Goal: Download file/media

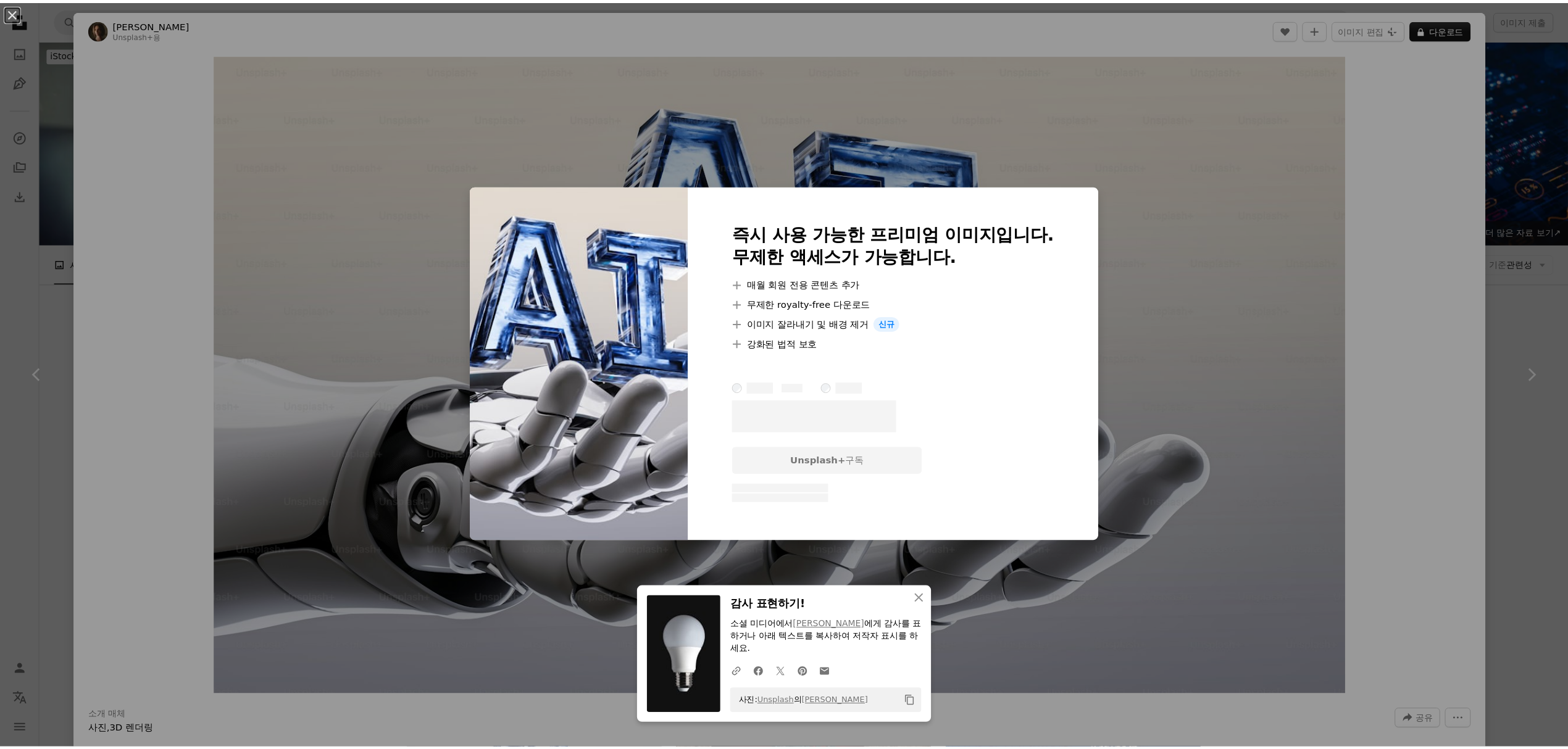
scroll to position [411, 0]
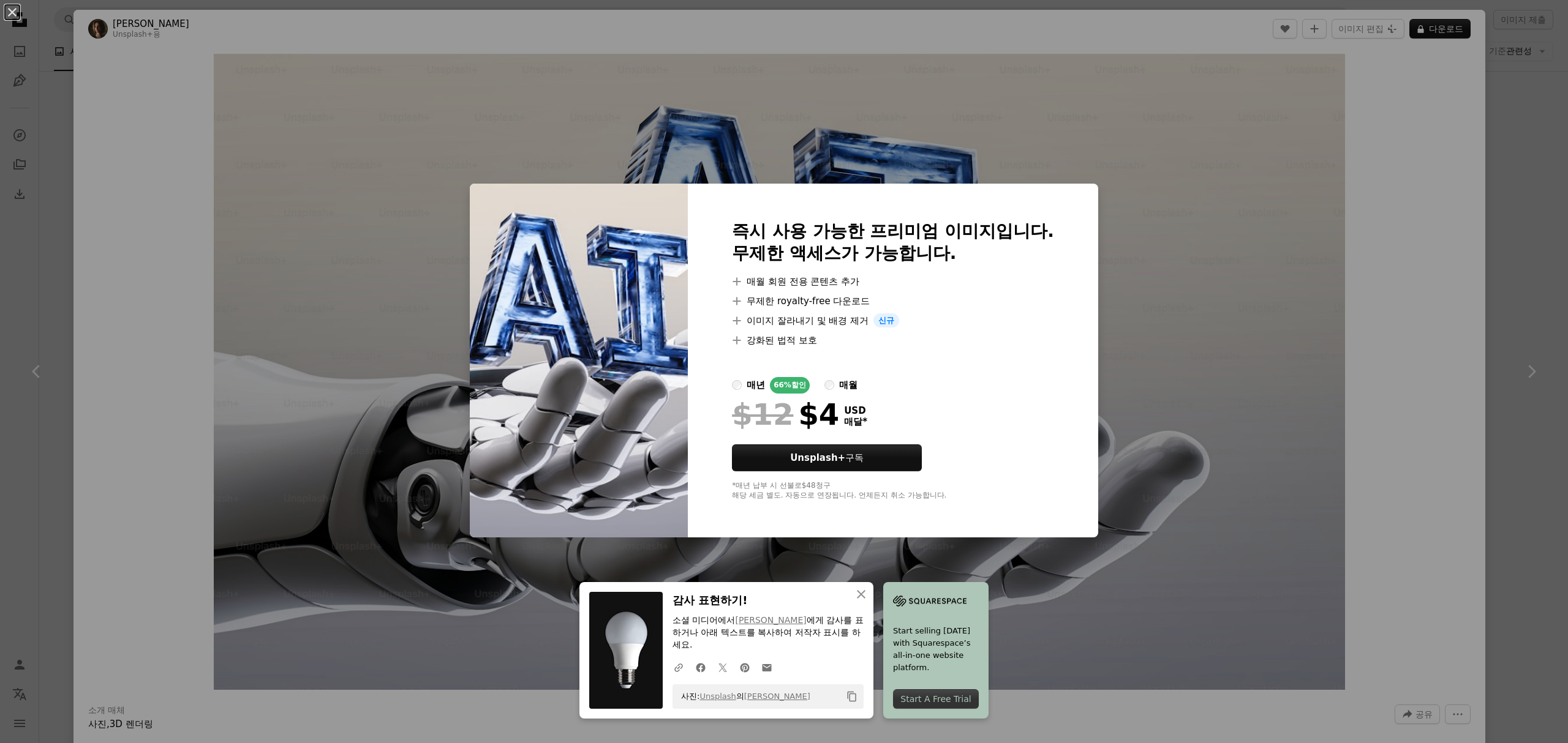
drag, startPoint x: 1415, startPoint y: 199, endPoint x: 1419, endPoint y: 193, distance: 7.2
click at [1415, 199] on div "An X shape 즉시 사용 가능한 프리미엄 이미지입니다. 무제한 액세스가 가능합니다. A plus sign 매월 회원 전용 콘텐츠 추가 A…" at bounding box center [784, 372] width 1568 height 743
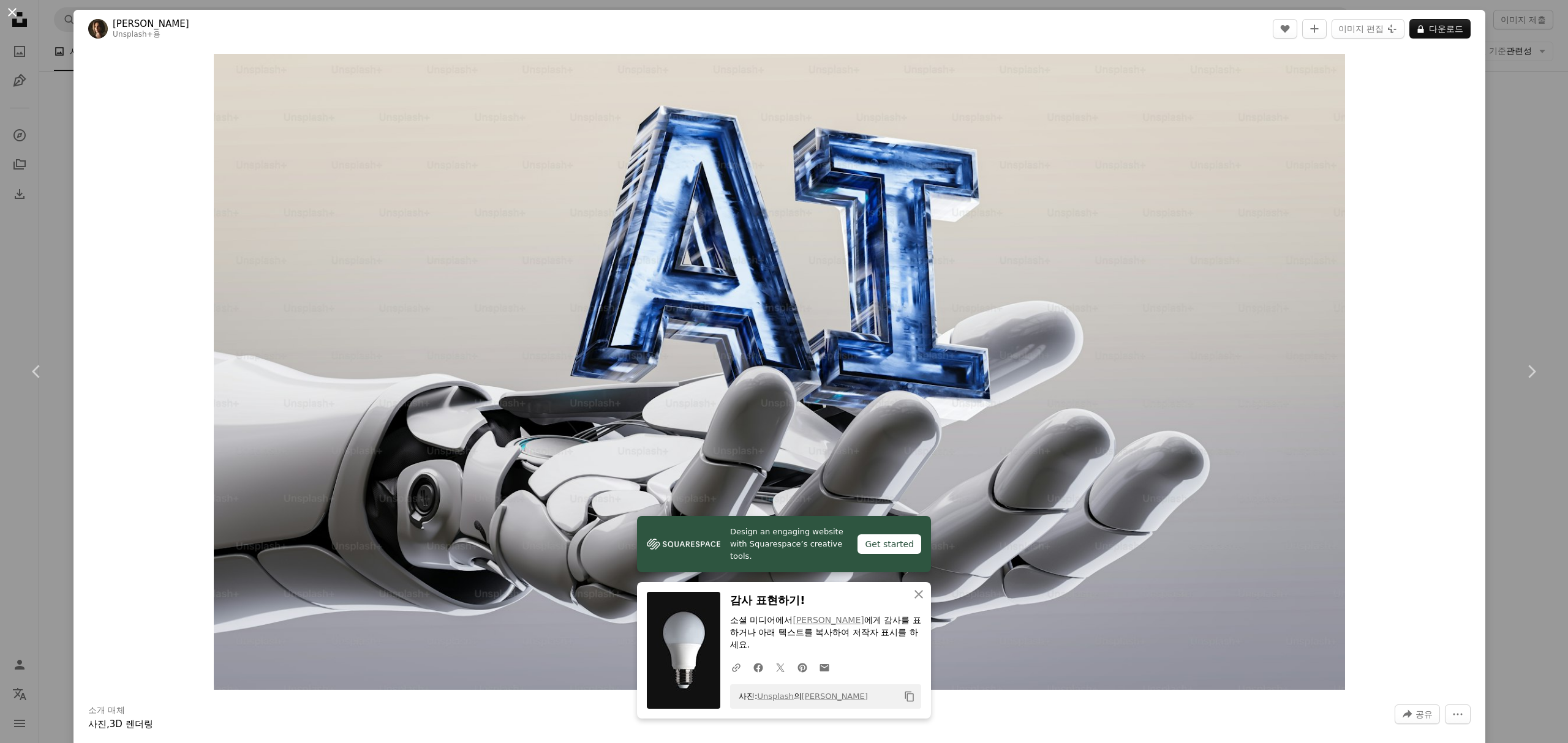
click at [9, 17] on button "An X shape" at bounding box center [12, 12] width 15 height 15
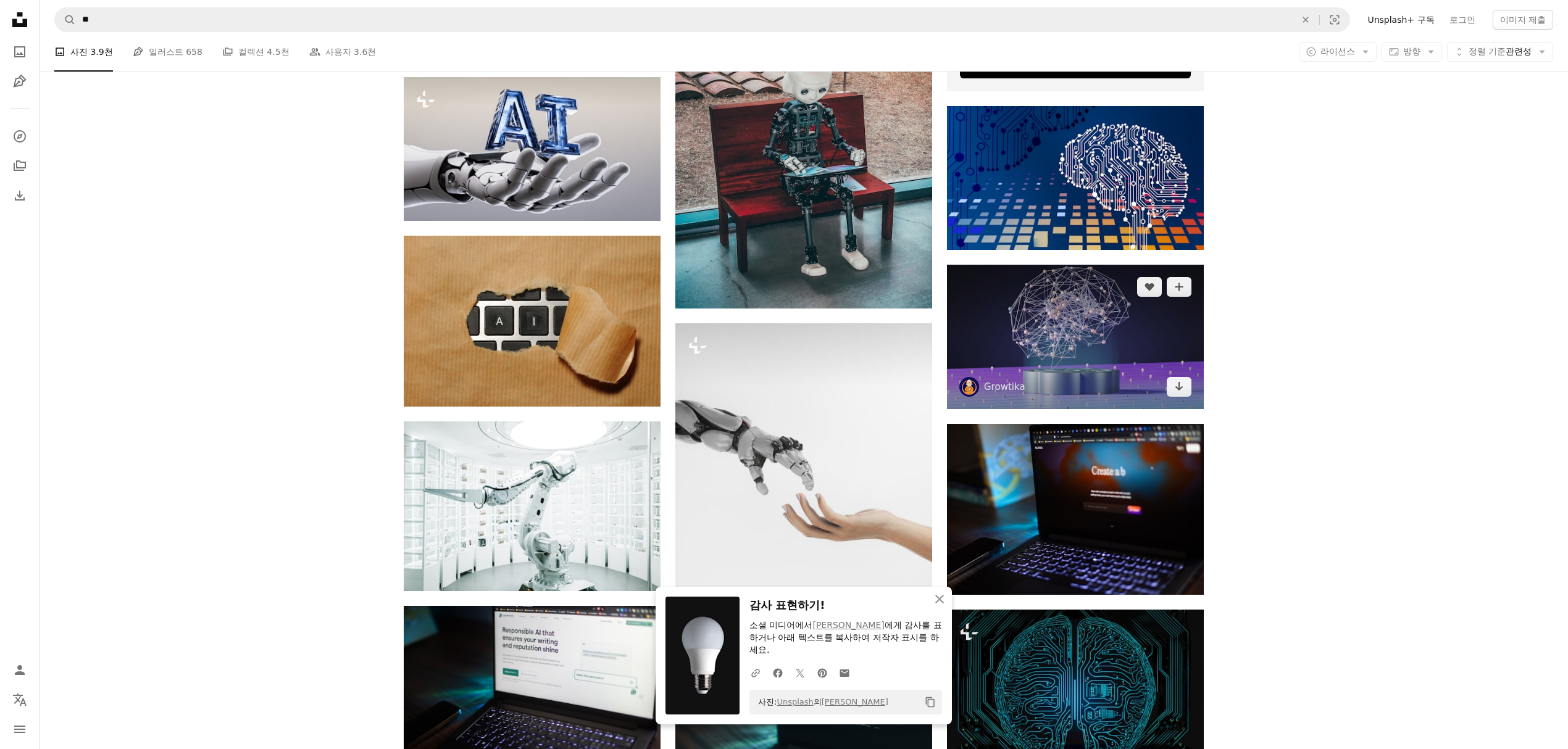
scroll to position [658, 0]
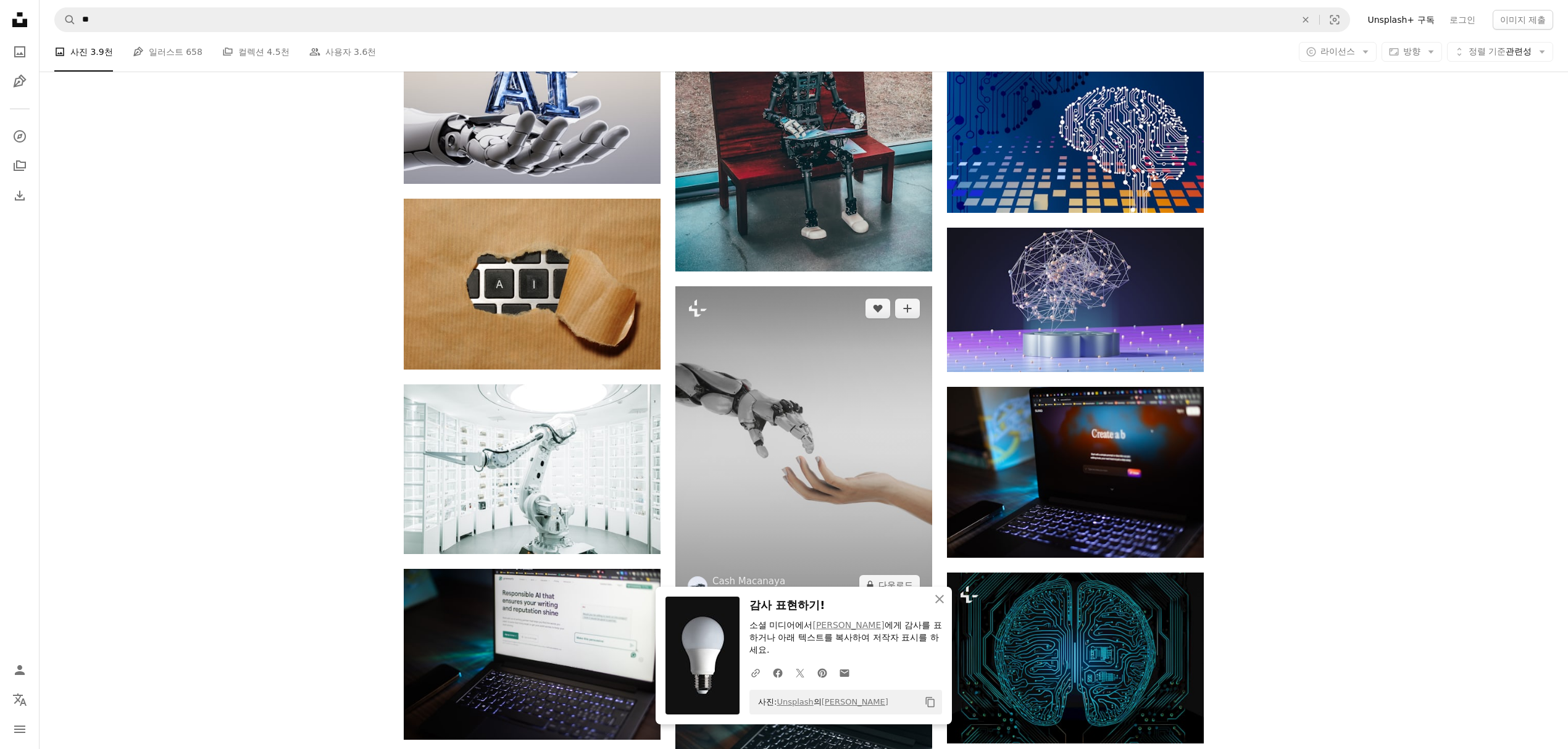
click at [816, 398] on img at bounding box center [803, 446] width 257 height 321
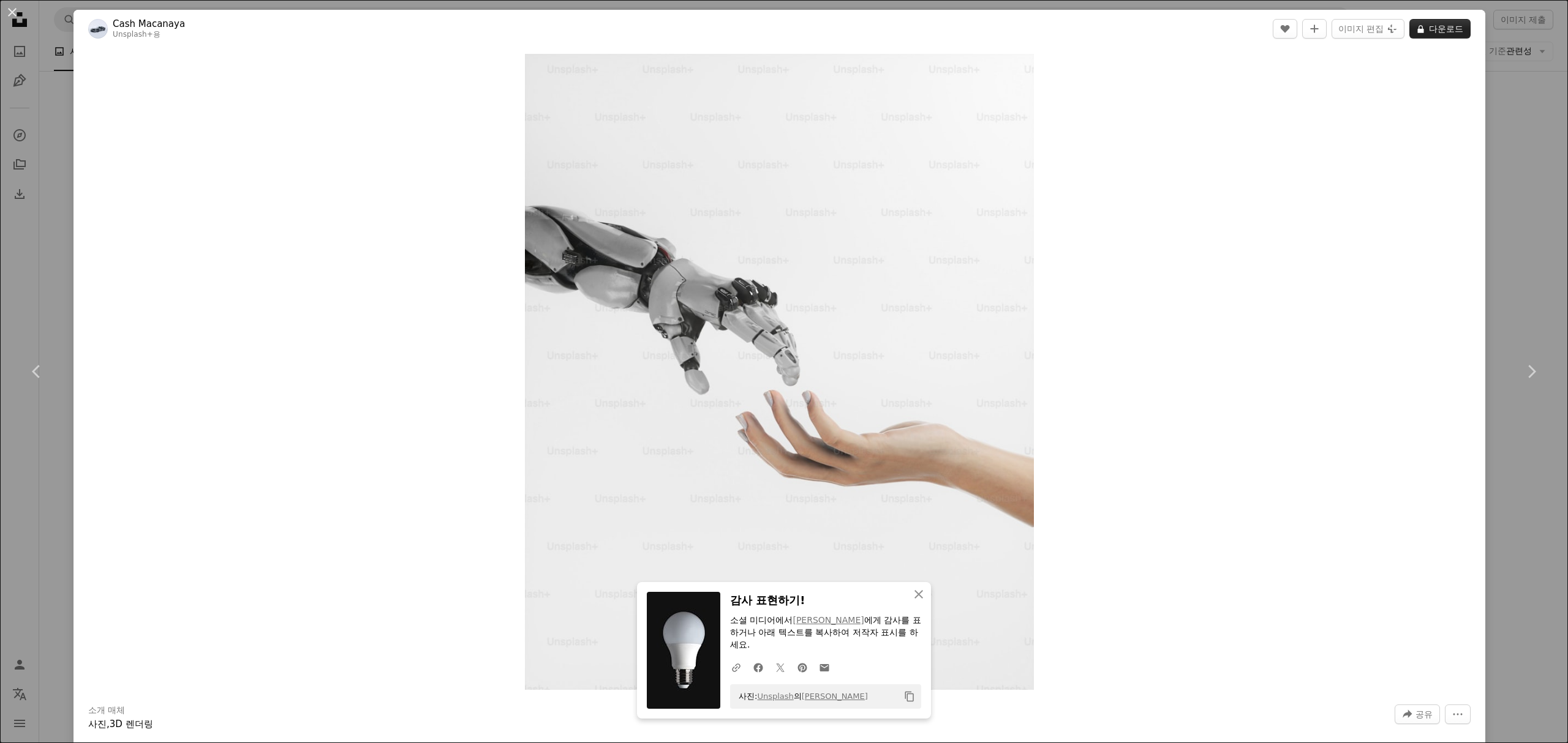
click at [1434, 26] on button "A lock 다운로드" at bounding box center [1440, 28] width 62 height 20
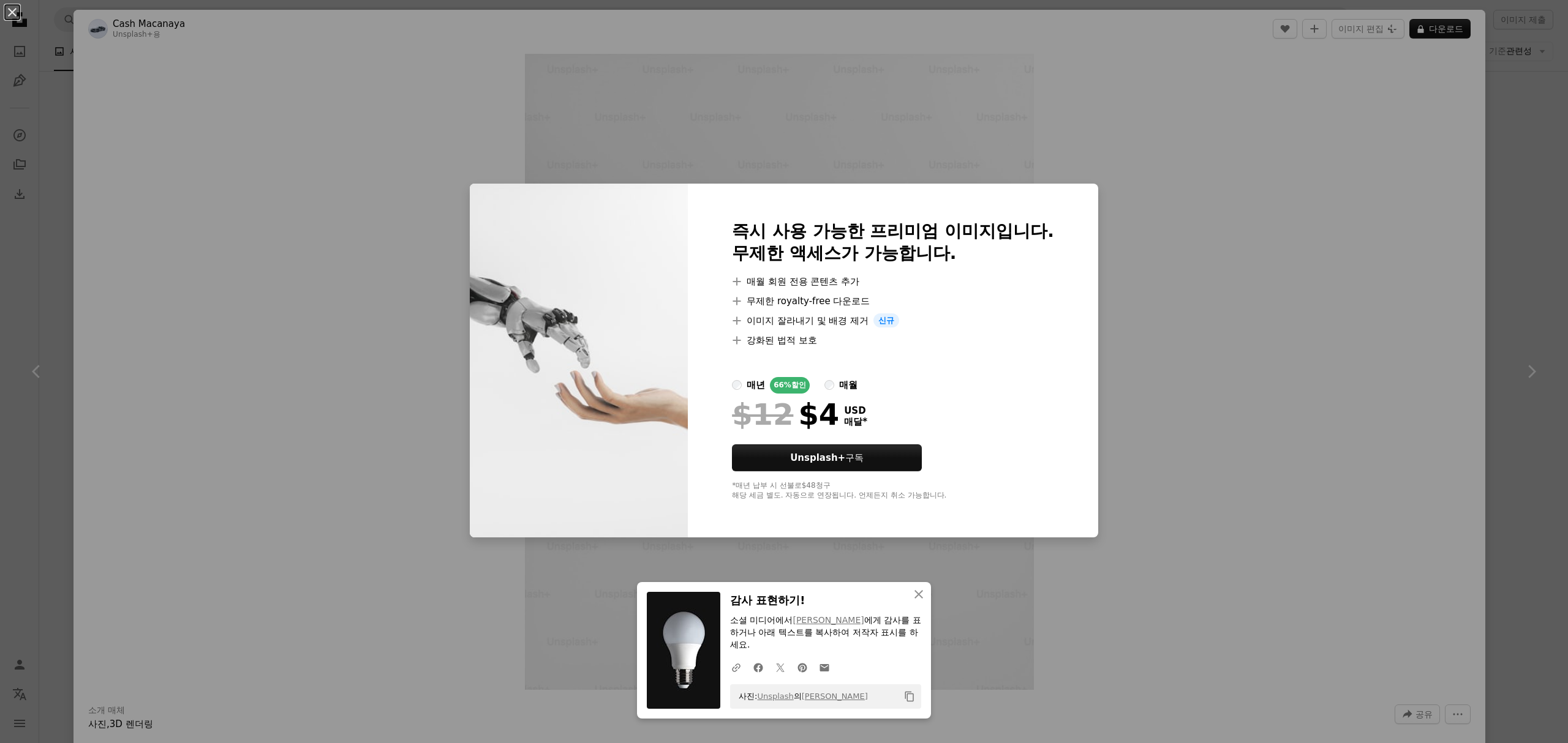
drag, startPoint x: 1472, startPoint y: 186, endPoint x: 1465, endPoint y: 185, distance: 7.1
click at [1470, 186] on div "An X shape 즉시 사용 가능한 프리미엄 이미지입니다. 무제한 액세스가 가능합니다. A plus sign 매월 회원 전용 콘텐츠 추가 A…" at bounding box center [784, 372] width 1568 height 743
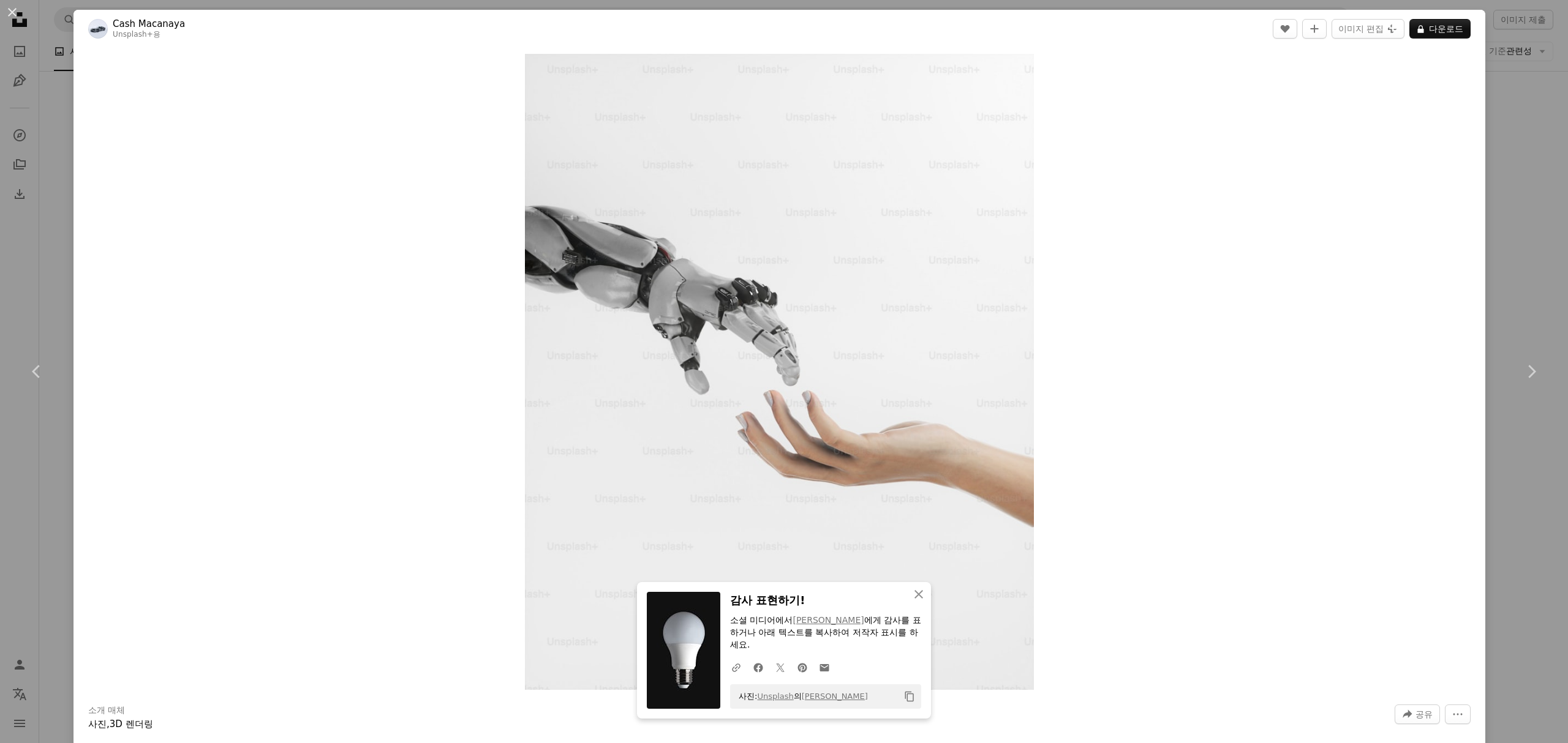
drag, startPoint x: 7, startPoint y: 14, endPoint x: 15, endPoint y: 12, distance: 8.2
click at [9, 13] on button "An X shape" at bounding box center [12, 12] width 15 height 15
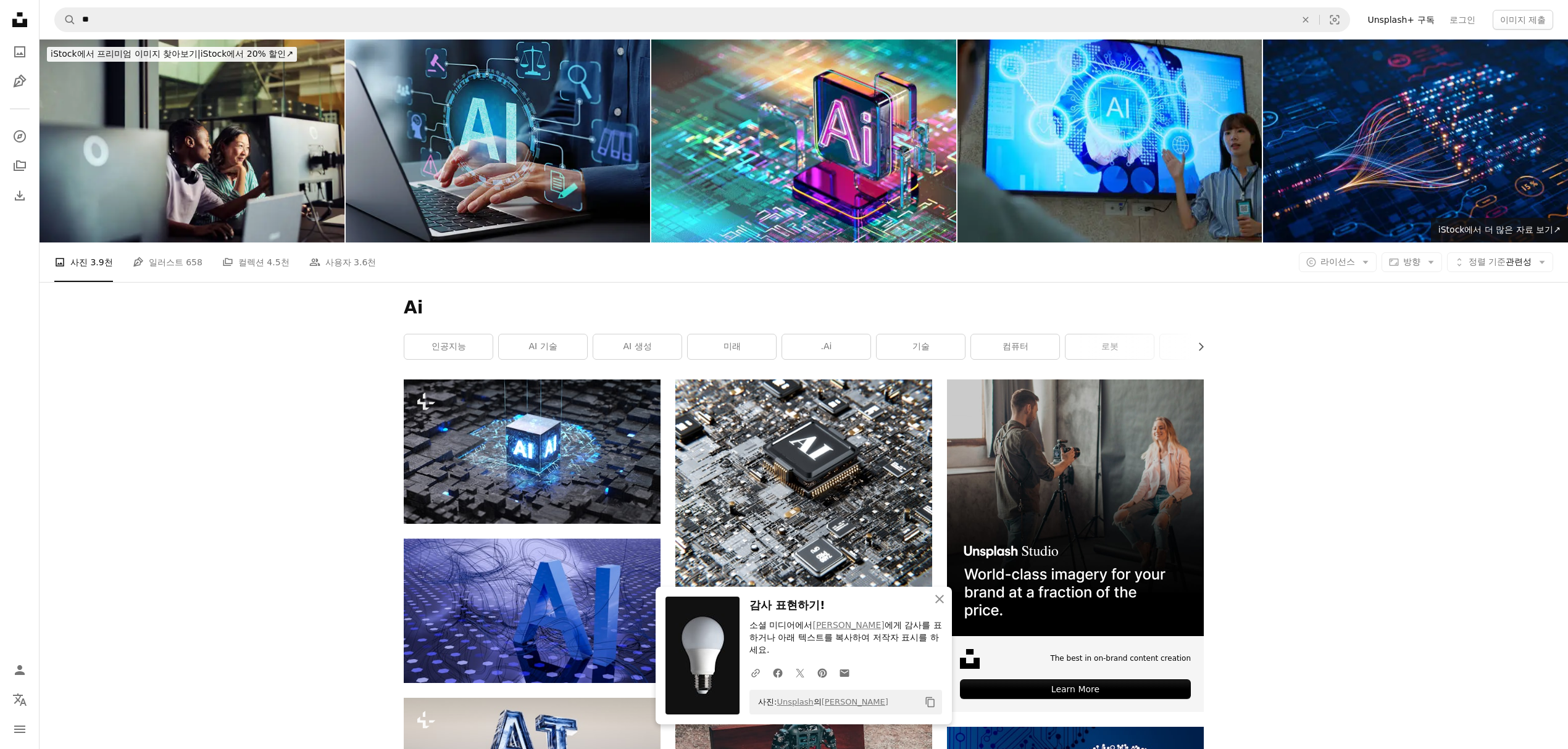
click at [503, 161] on img at bounding box center [498, 141] width 305 height 203
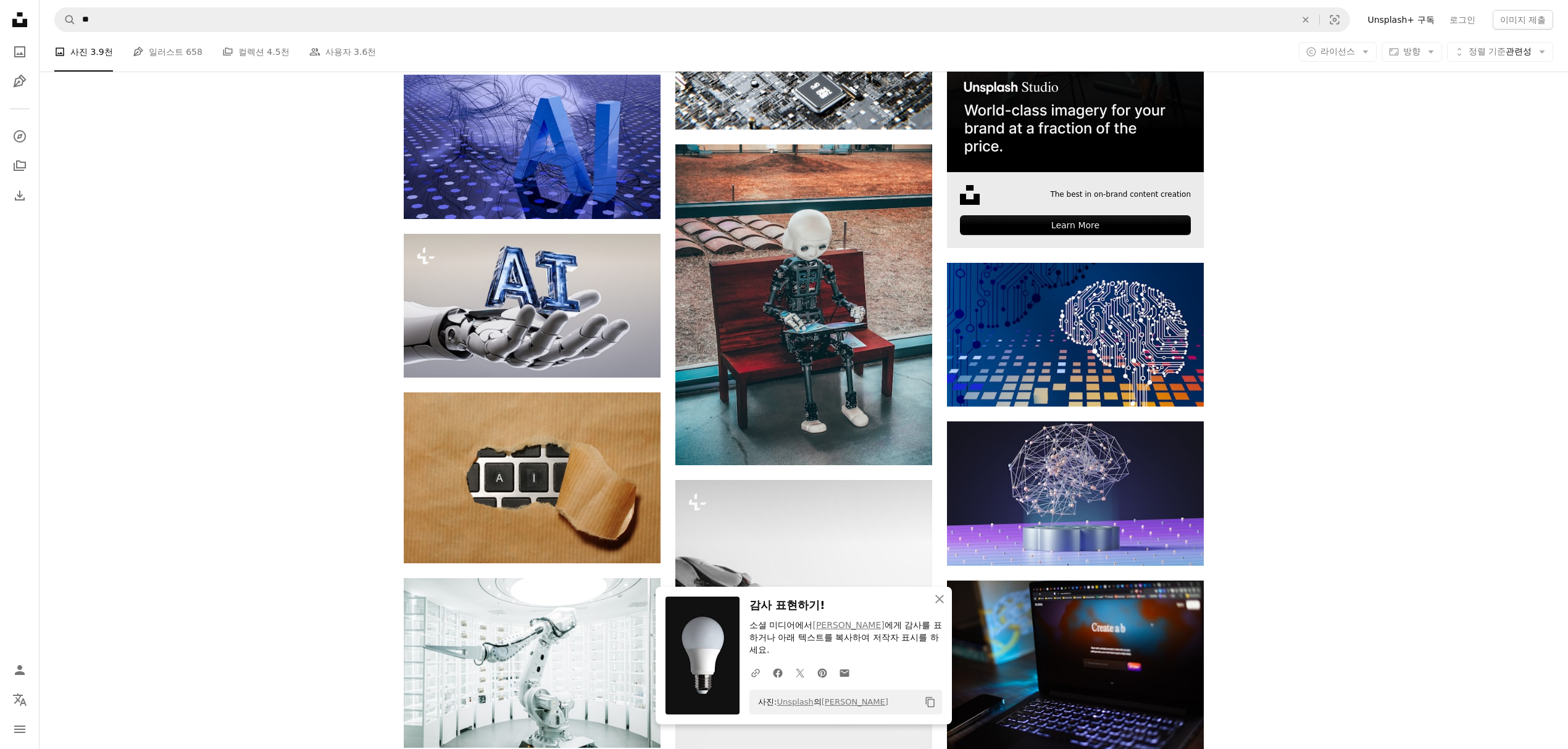
scroll to position [494, 0]
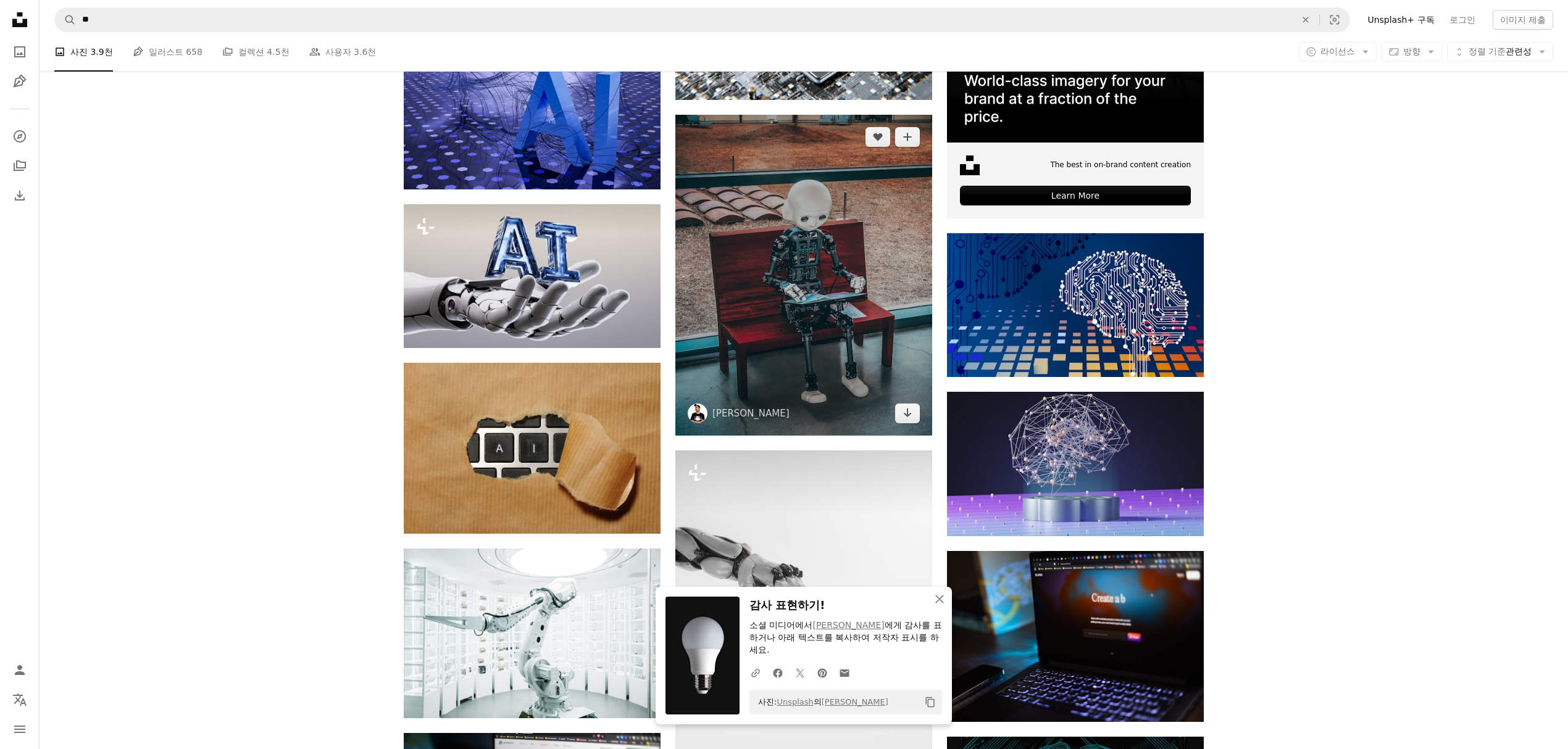
click at [827, 246] on img at bounding box center [803, 275] width 257 height 321
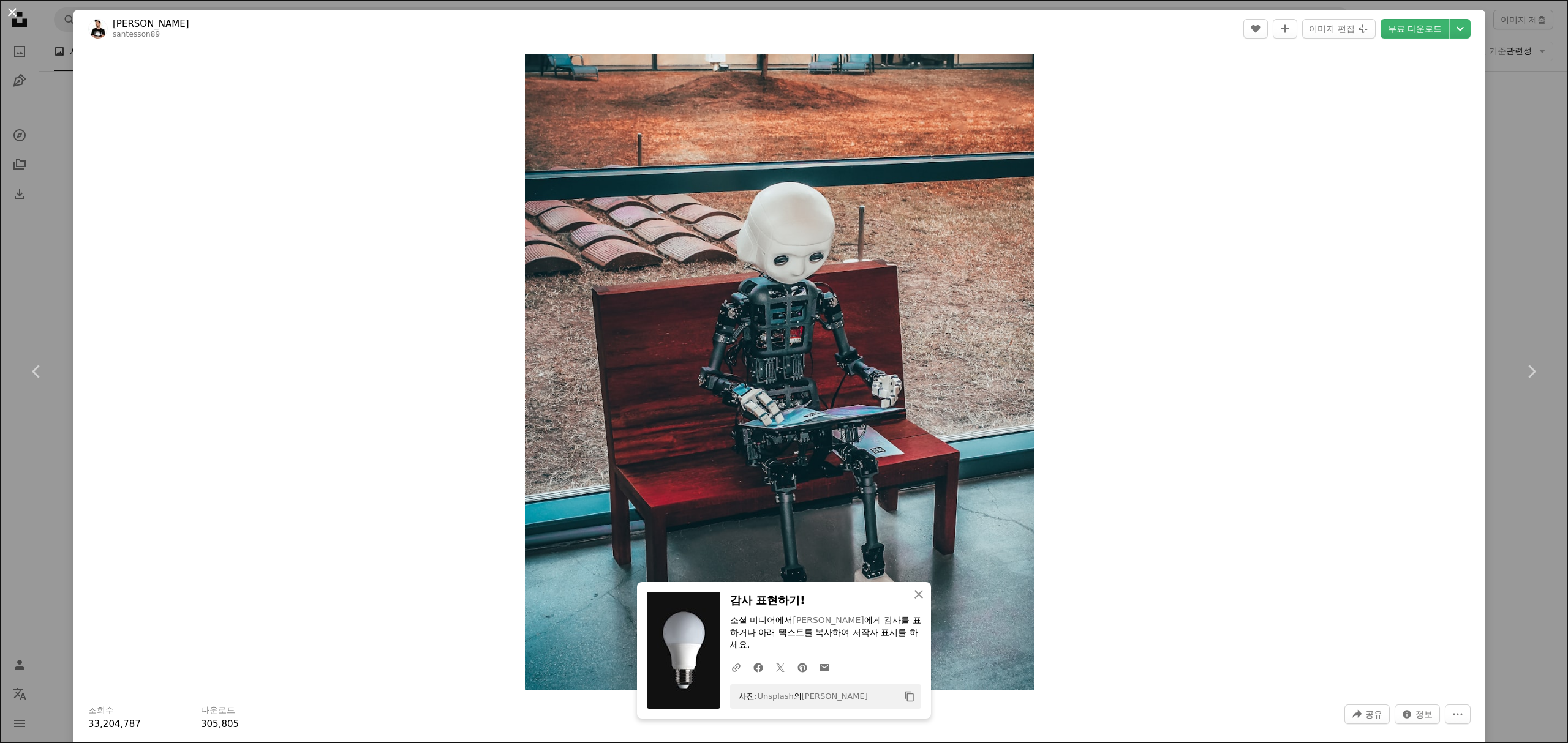
click at [16, 16] on button "An X shape" at bounding box center [12, 12] width 15 height 15
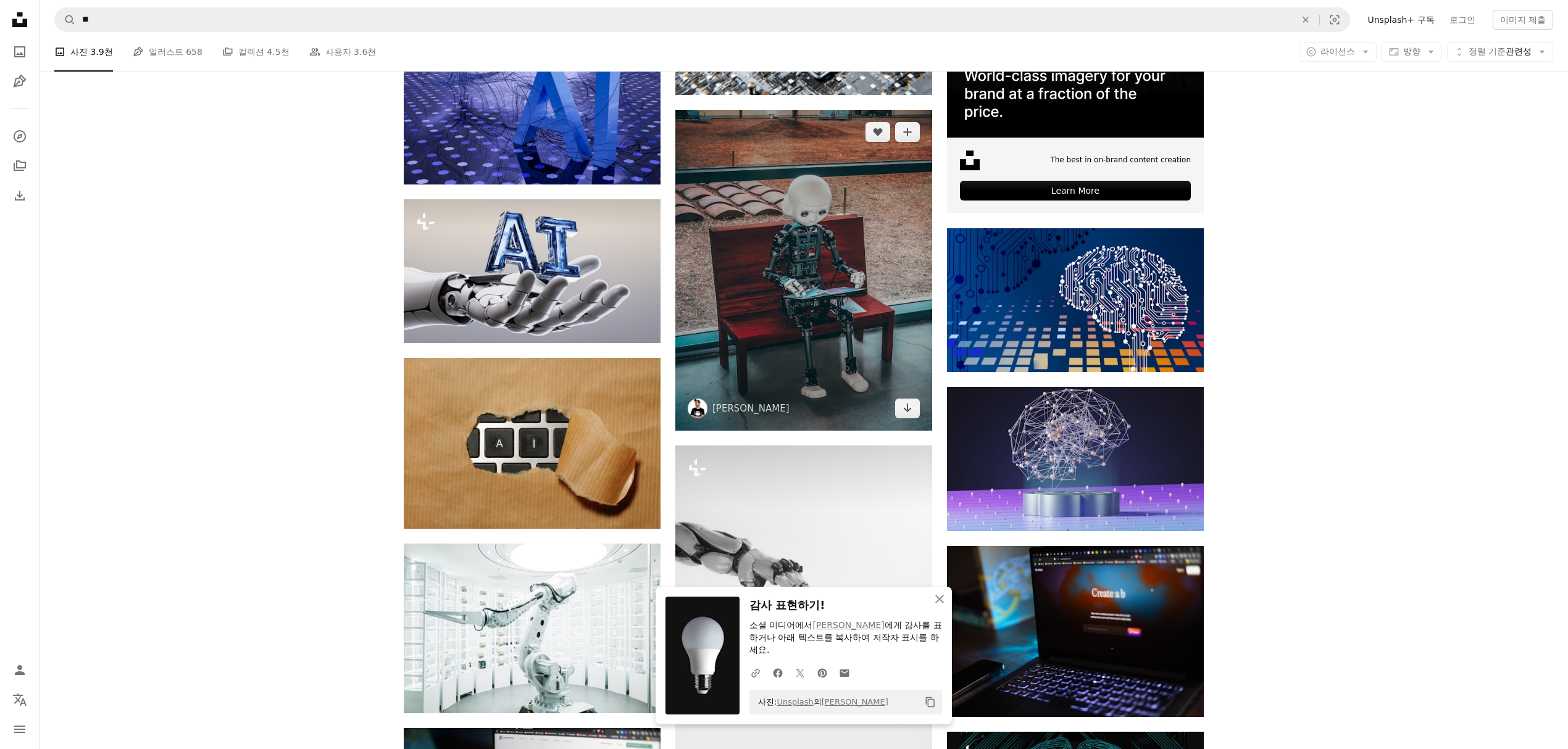
scroll to position [823, 0]
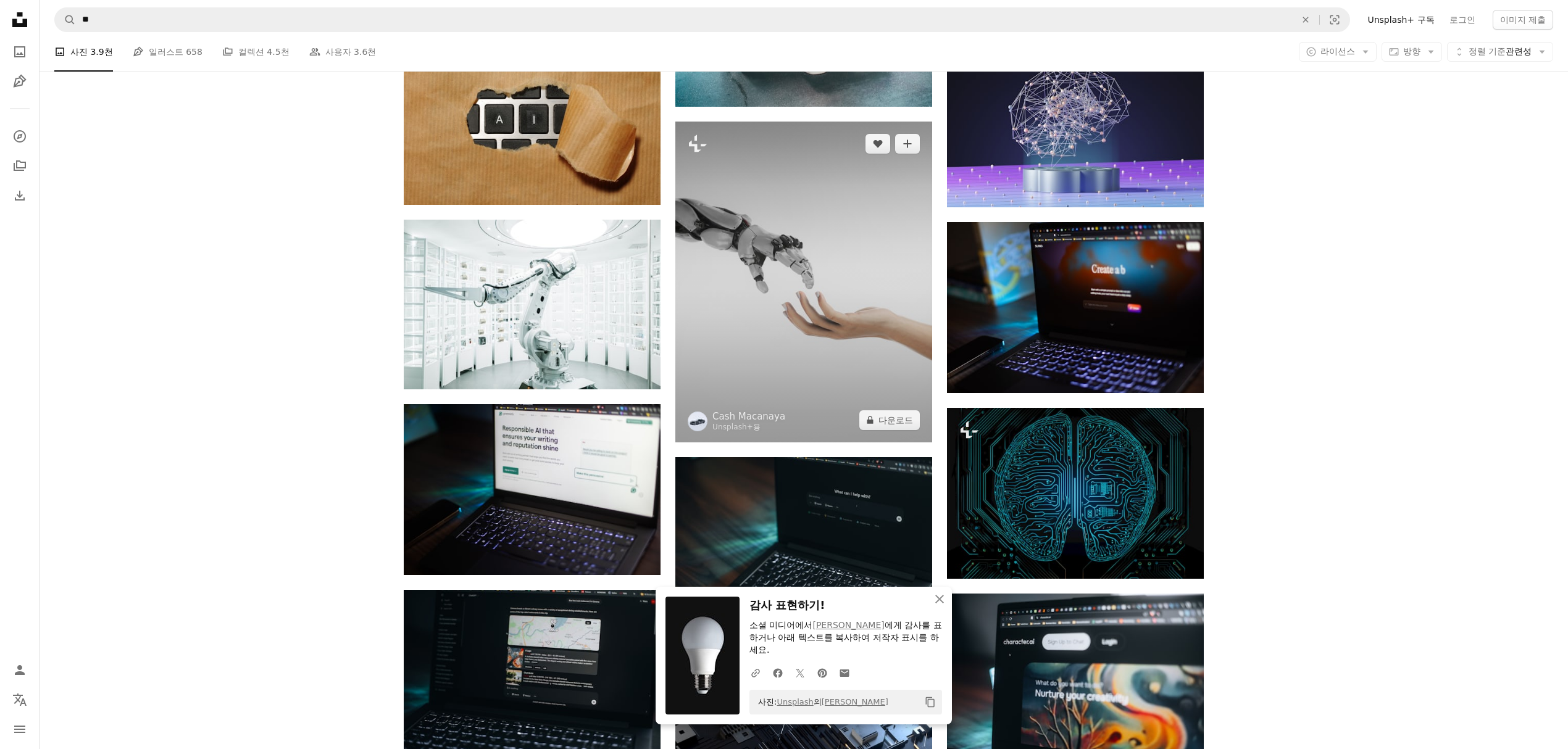
click at [763, 266] on img at bounding box center [803, 282] width 257 height 321
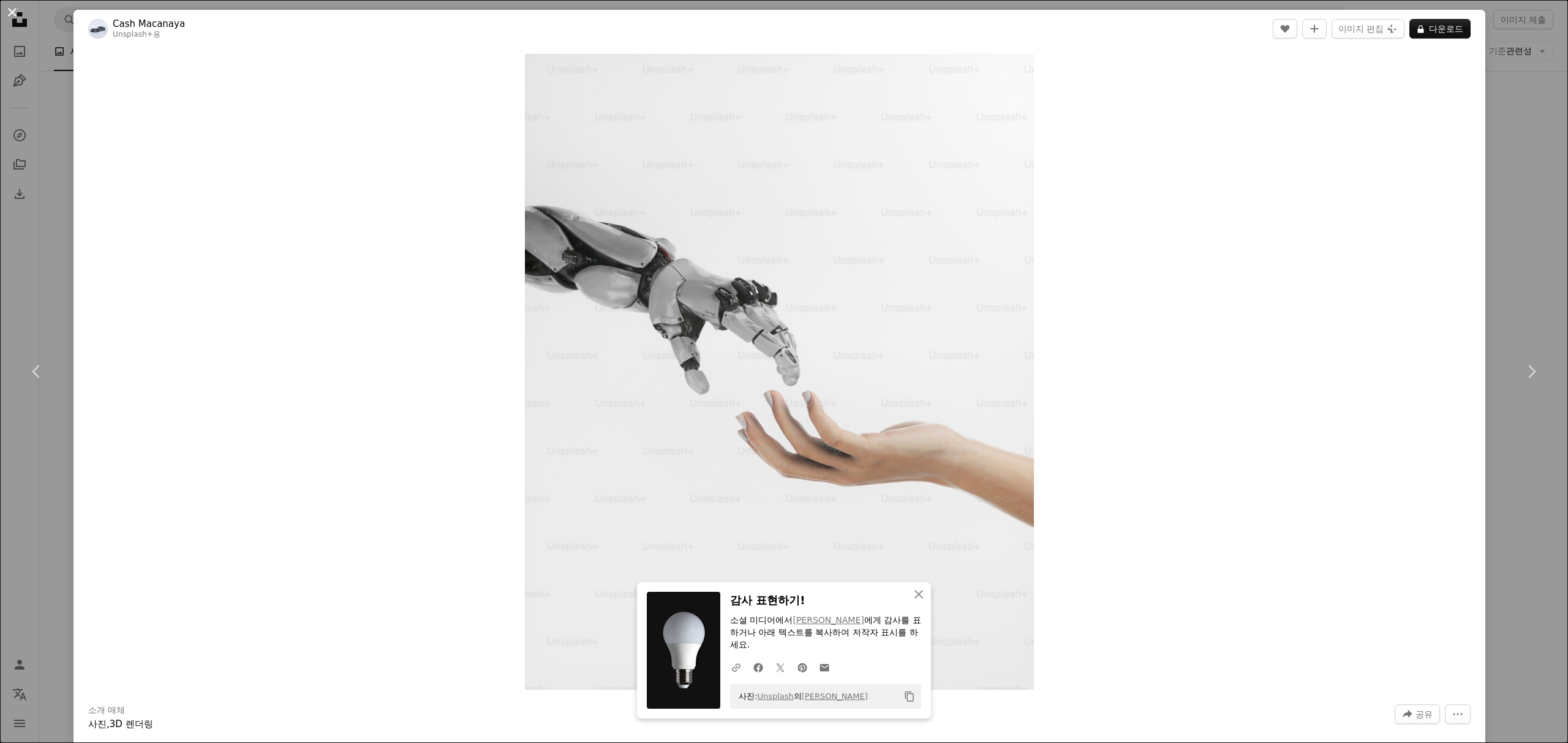
click at [9, 10] on button "An X shape" at bounding box center [12, 12] width 15 height 15
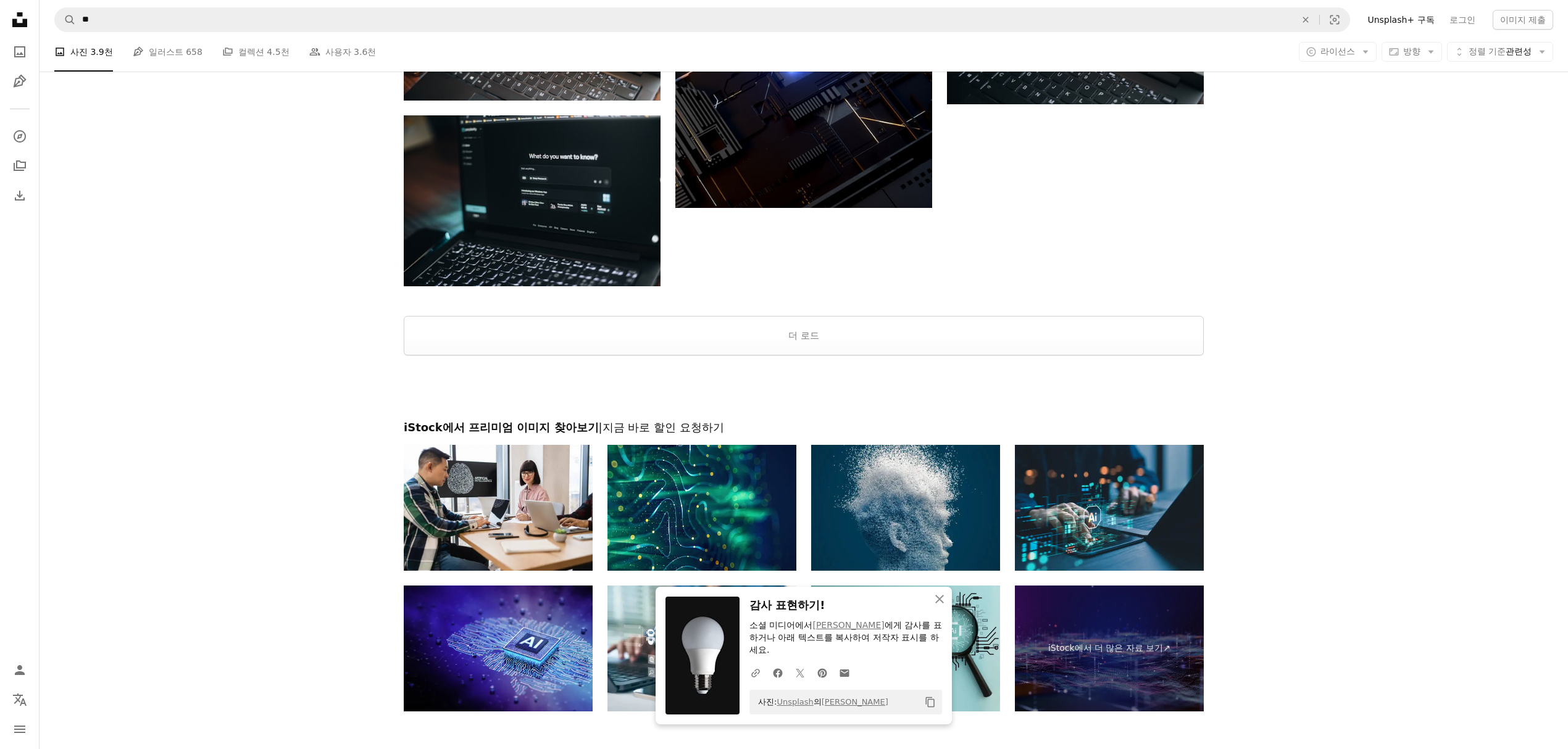
scroll to position [1529, 0]
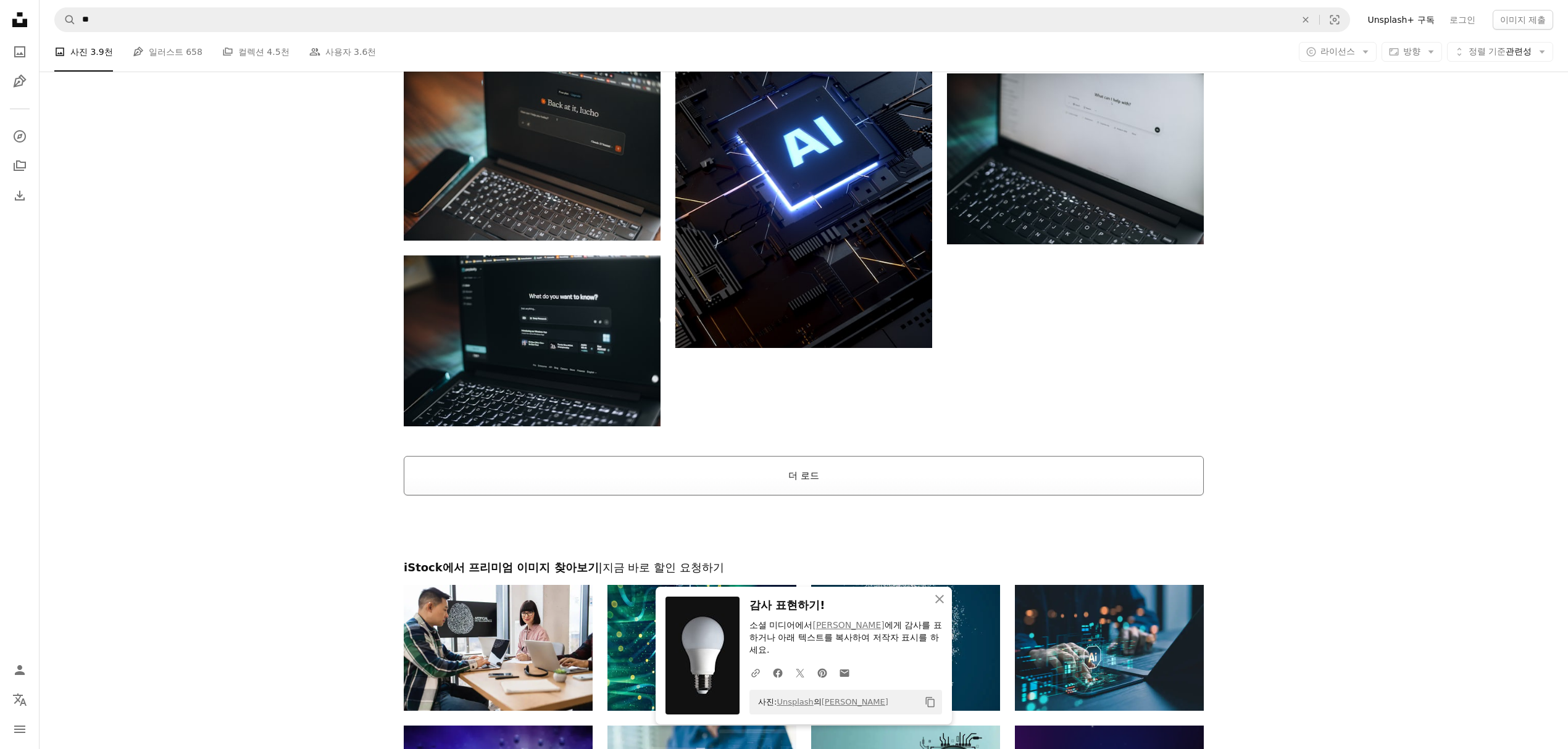
click at [734, 459] on button "더 로드" at bounding box center [804, 476] width 800 height 39
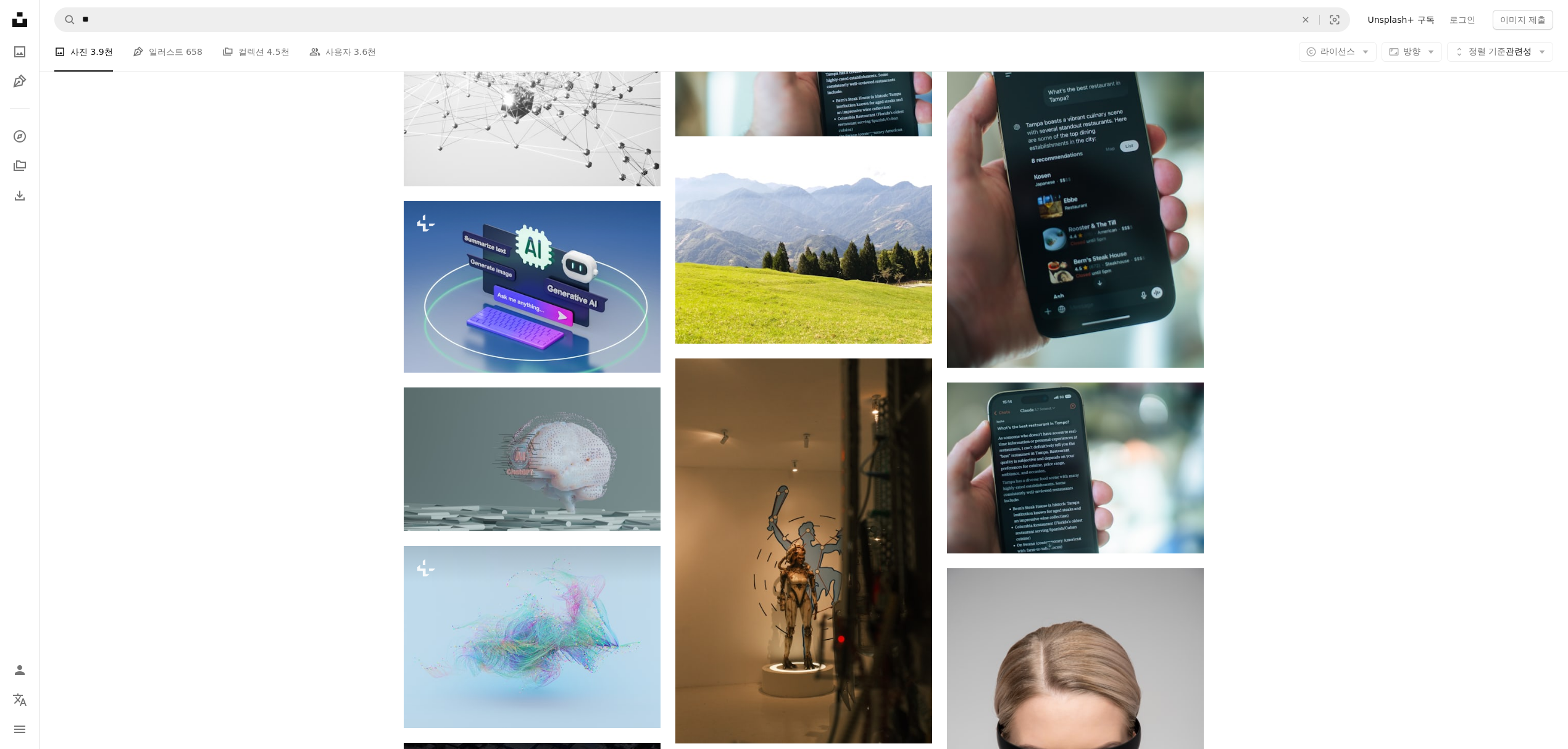
scroll to position [4490, 0]
